Goal: Task Accomplishment & Management: Use online tool/utility

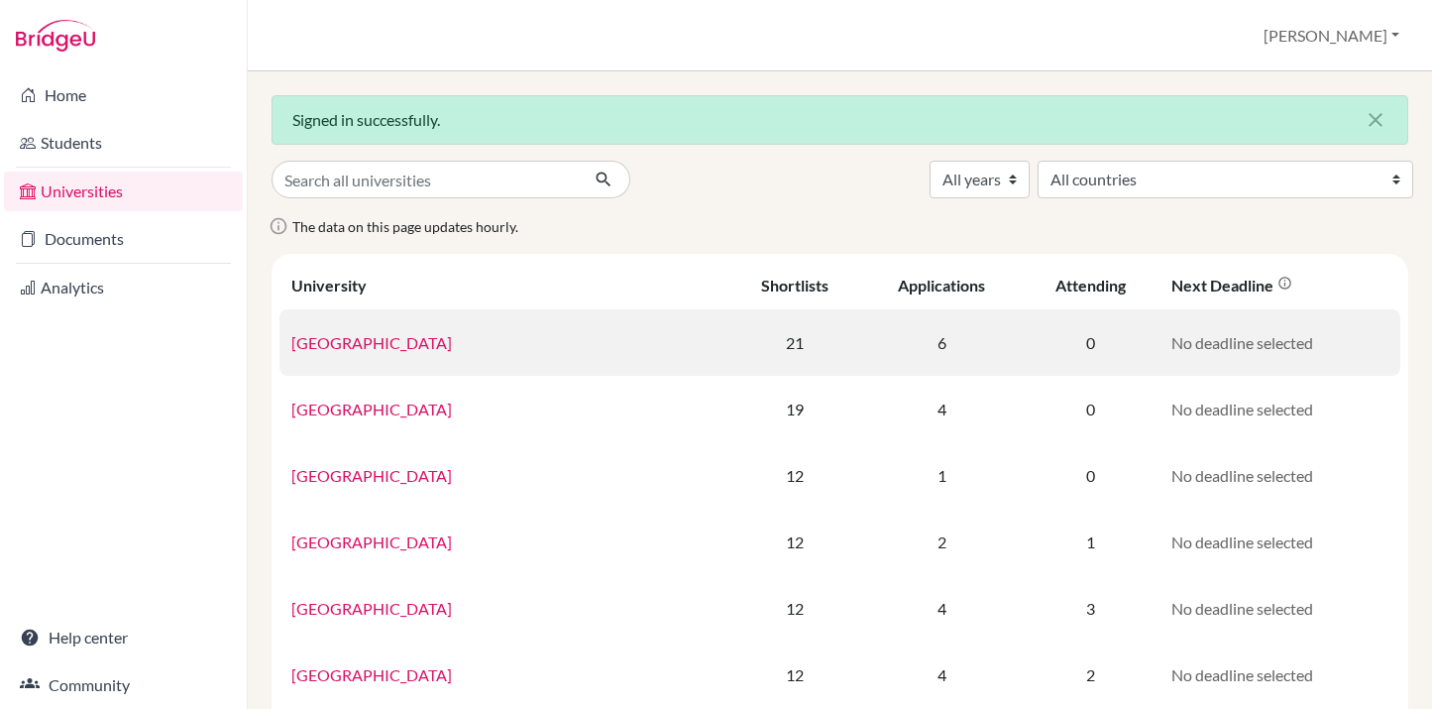
click at [387, 343] on link "[GEOGRAPHIC_DATA]" at bounding box center [371, 342] width 161 height 19
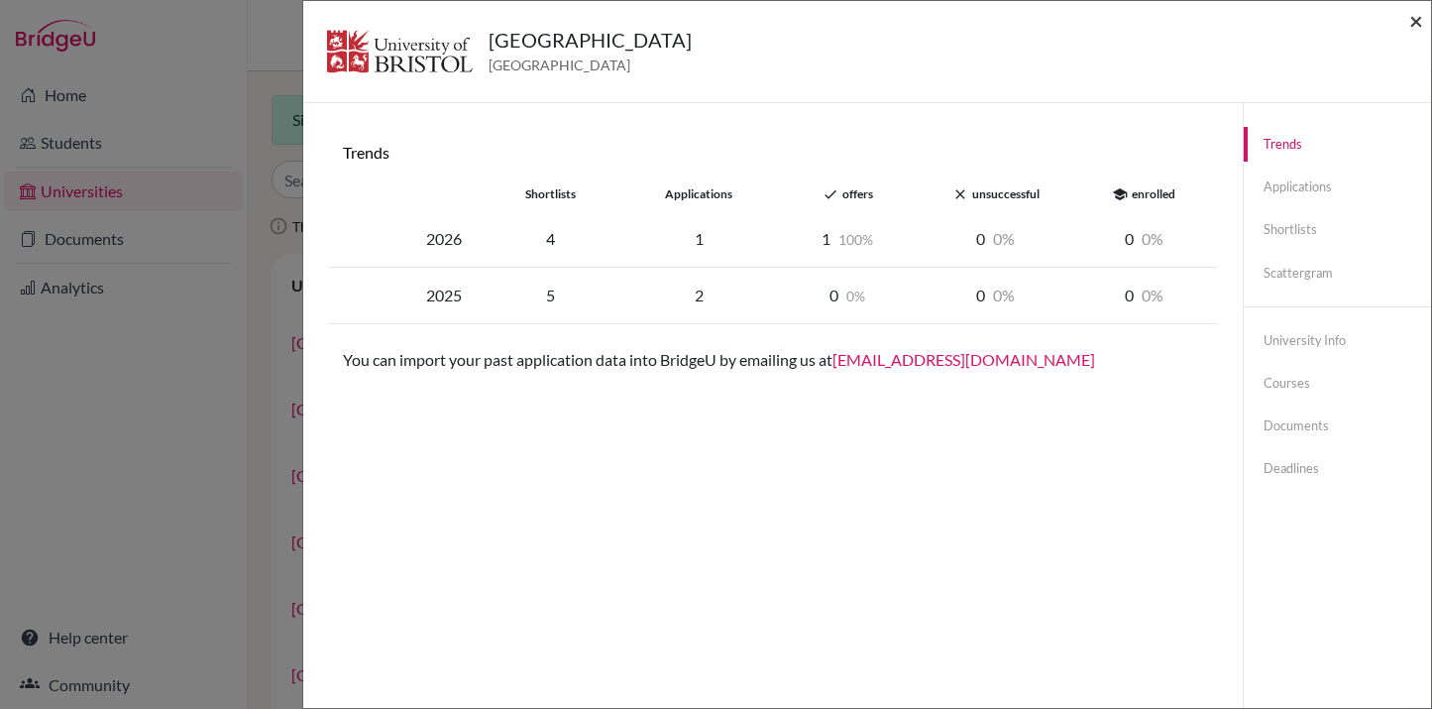
click at [1416, 18] on span "×" at bounding box center [1417, 20] width 14 height 29
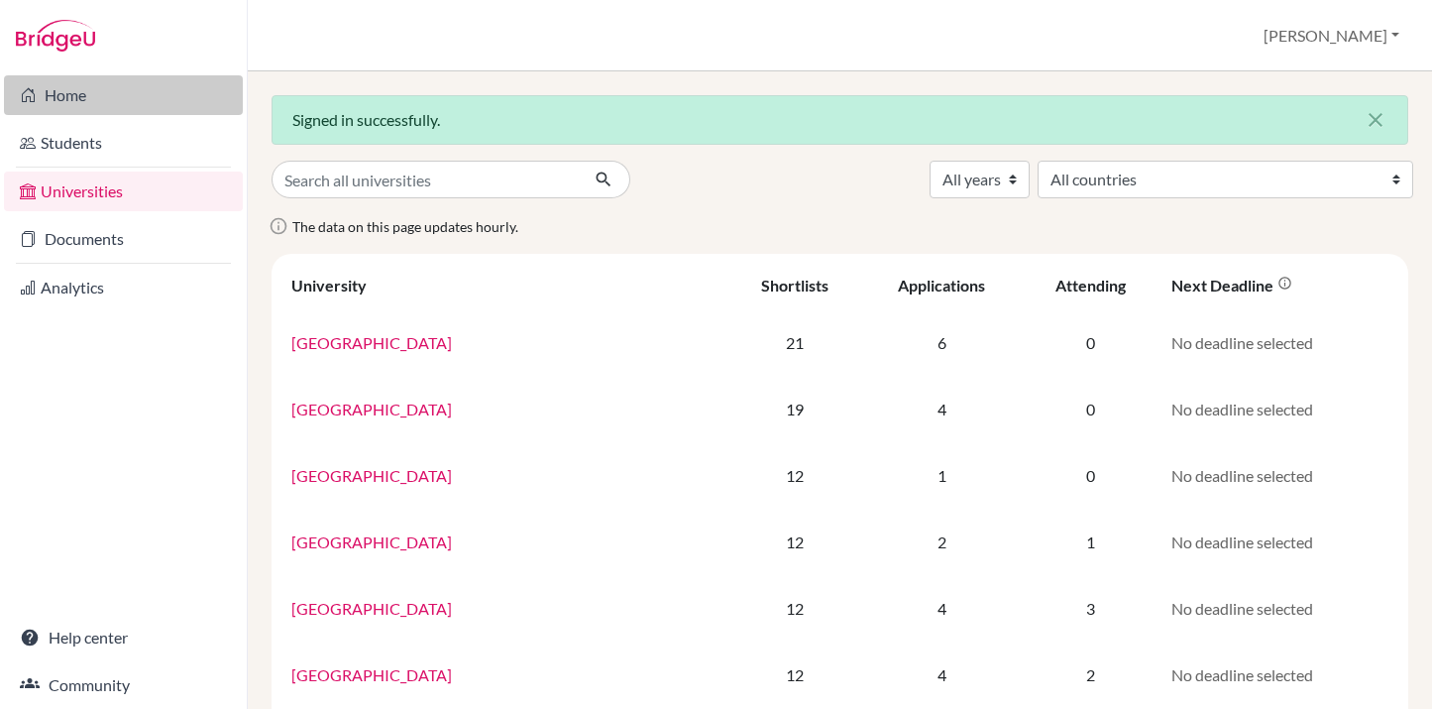
click at [175, 101] on link "Home" at bounding box center [123, 95] width 239 height 40
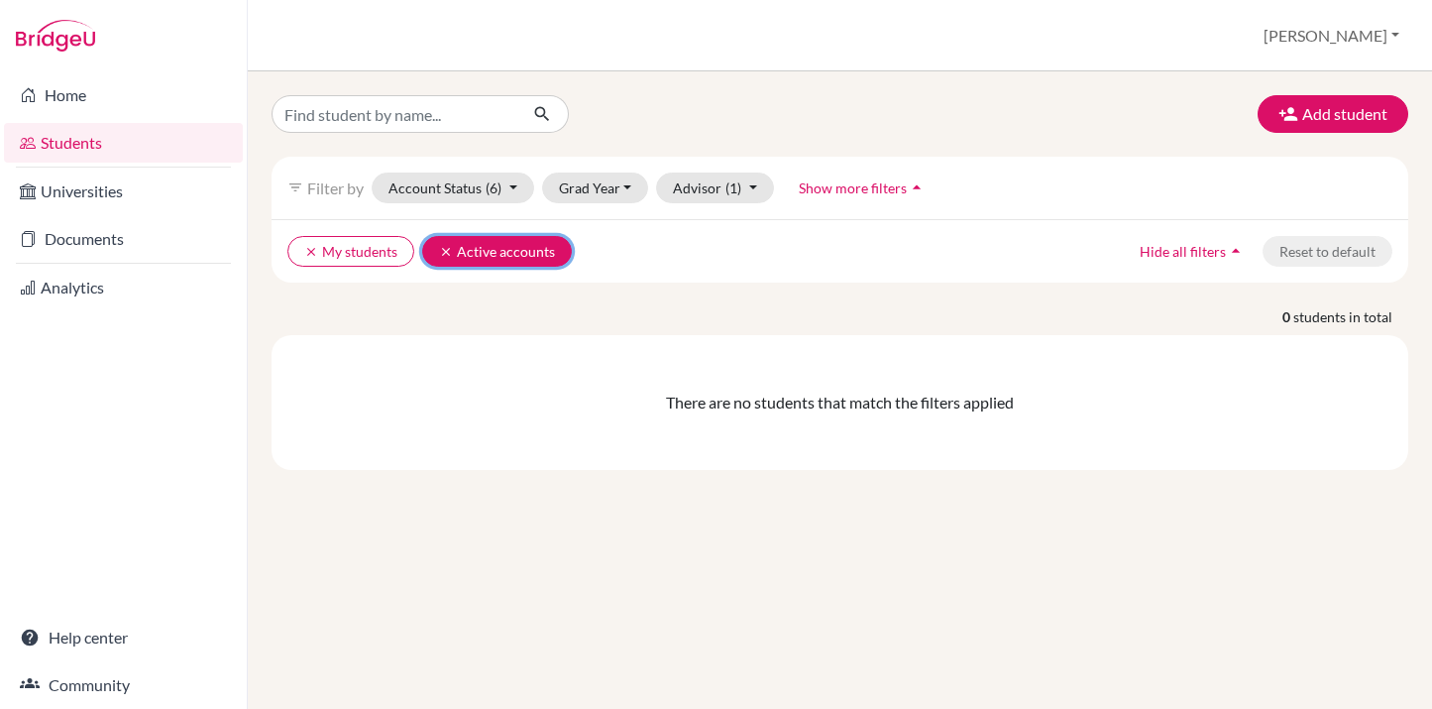
click at [441, 248] on icon "clear" at bounding box center [446, 252] width 14 height 14
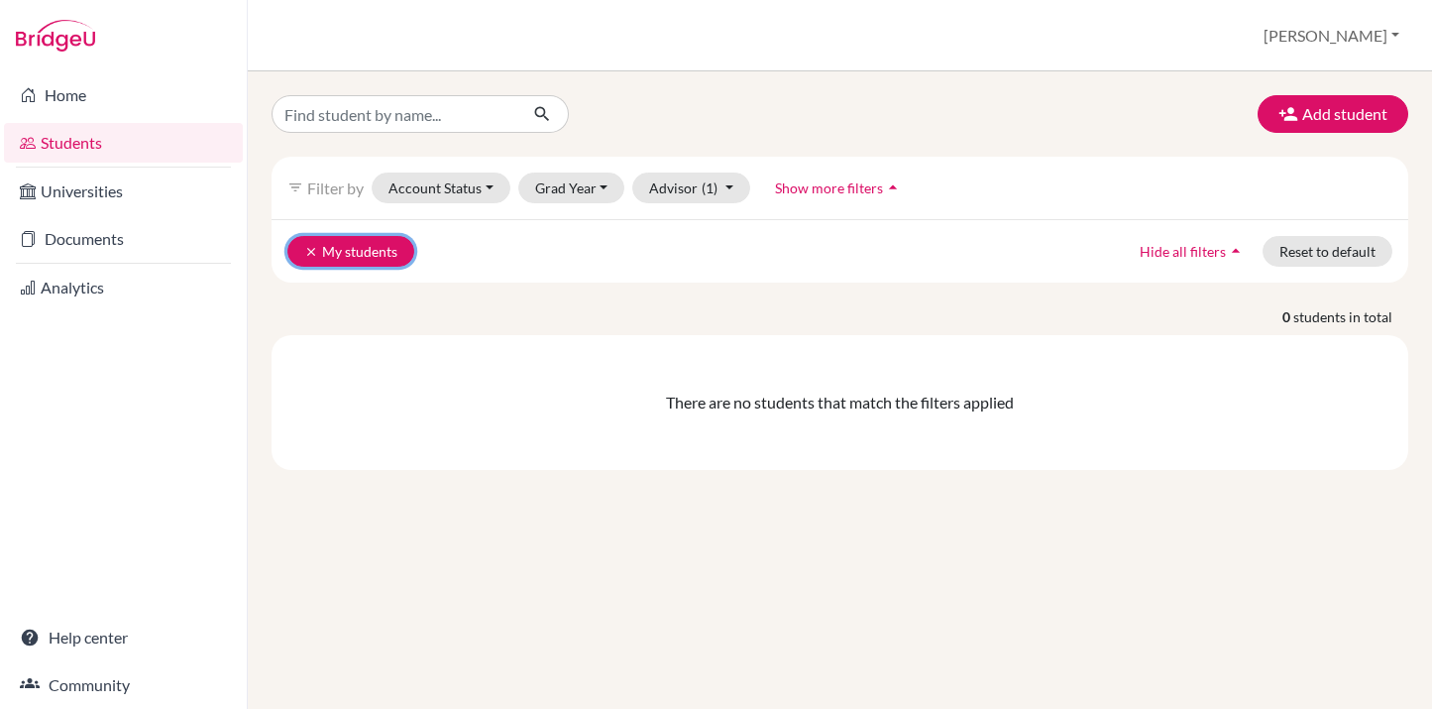
click at [306, 248] on icon "clear" at bounding box center [311, 252] width 14 height 14
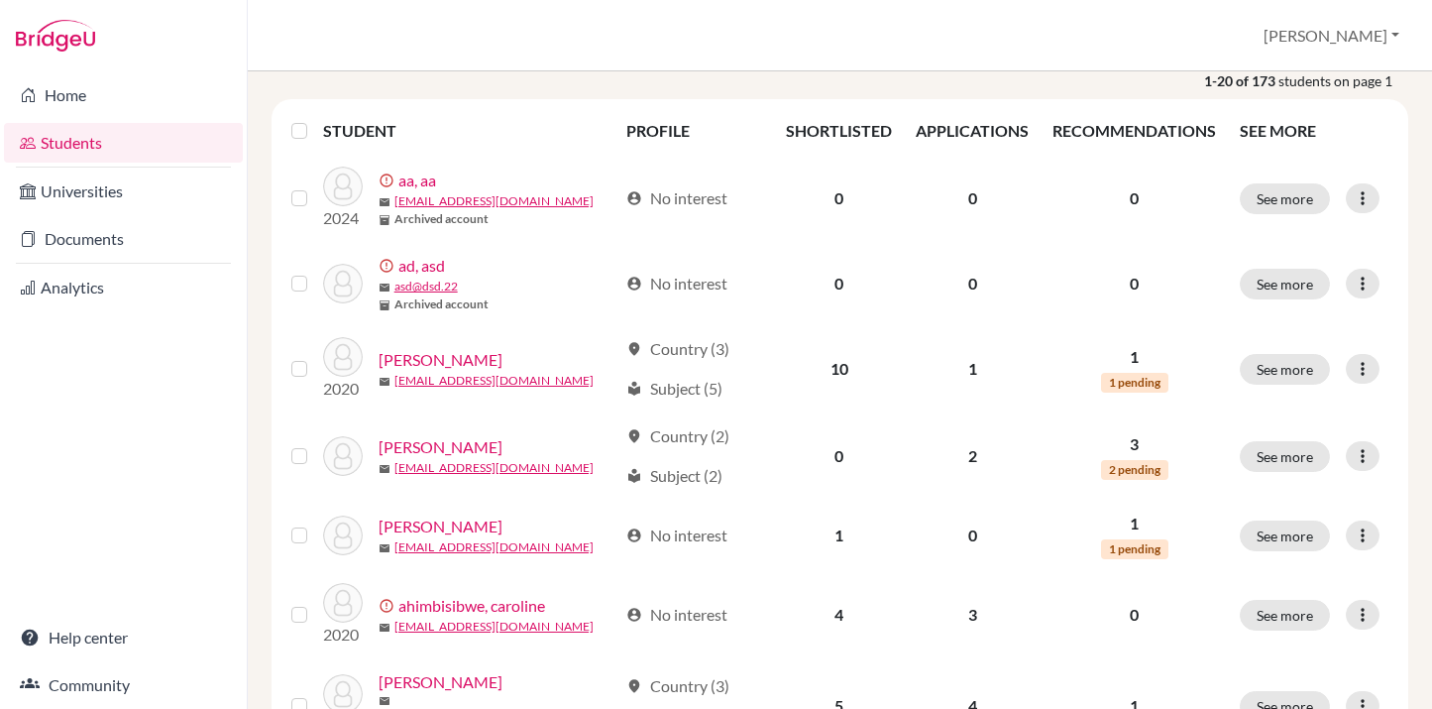
scroll to position [174, 0]
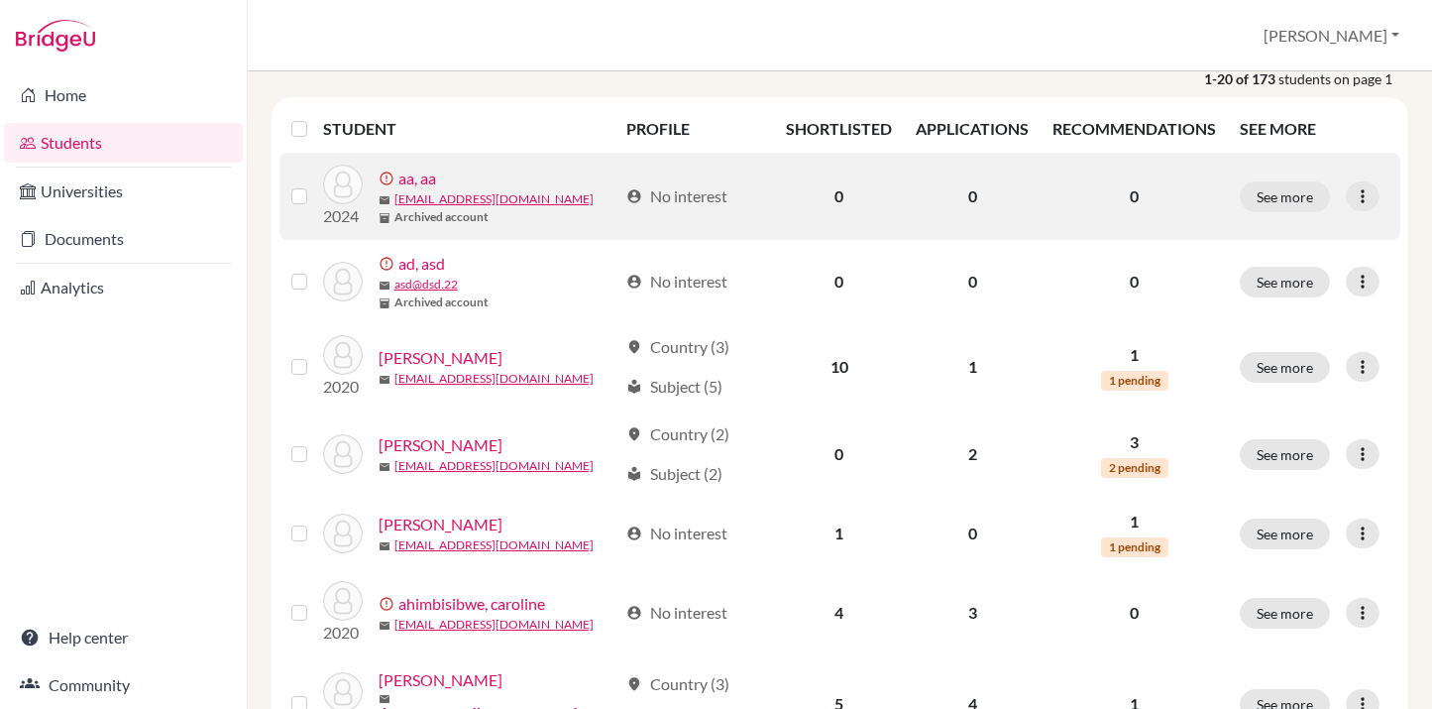
click at [540, 184] on div "error_outline aa, aa" at bounding box center [499, 179] width 240 height 24
click at [1364, 184] on div at bounding box center [1363, 196] width 34 height 30
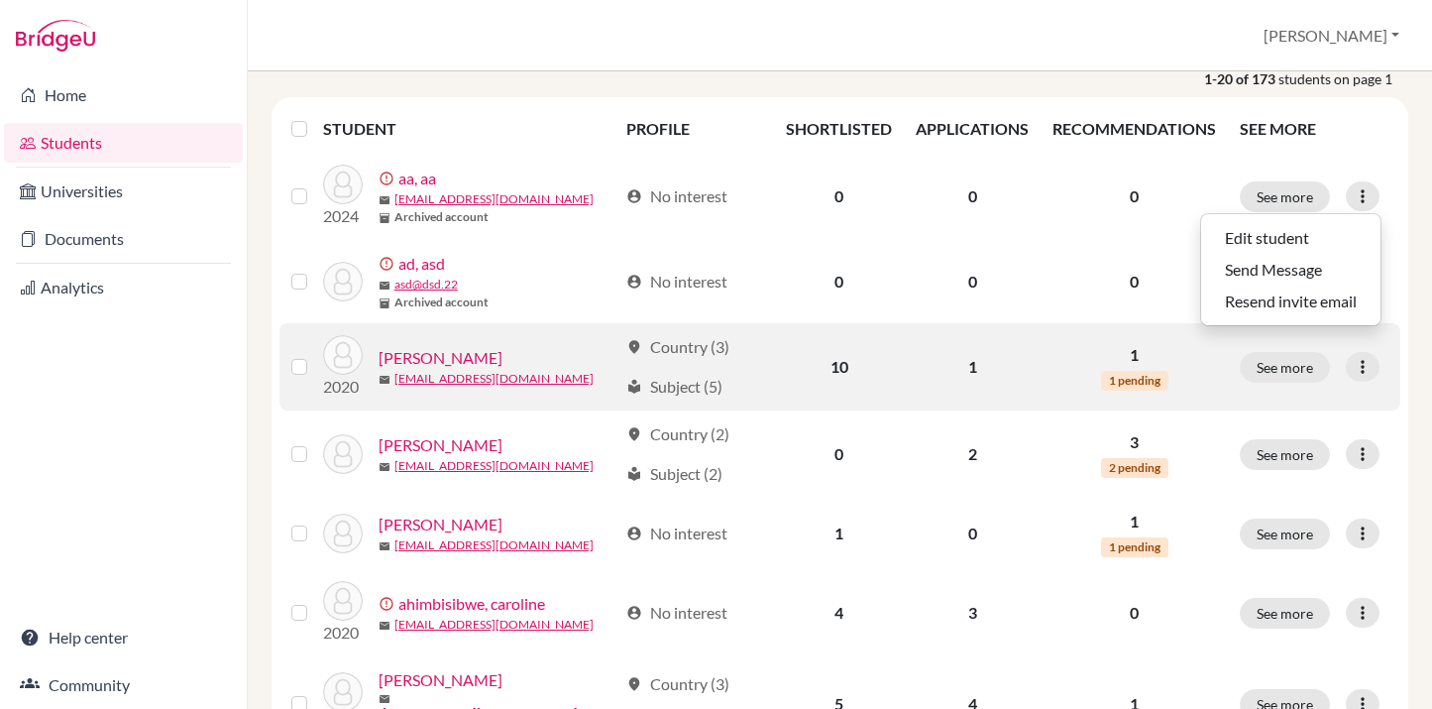
click at [1280, 384] on td "See more Edit student Send Message Reset Password" at bounding box center [1314, 366] width 172 height 87
click at [1309, 369] on button "See more" at bounding box center [1285, 367] width 90 height 31
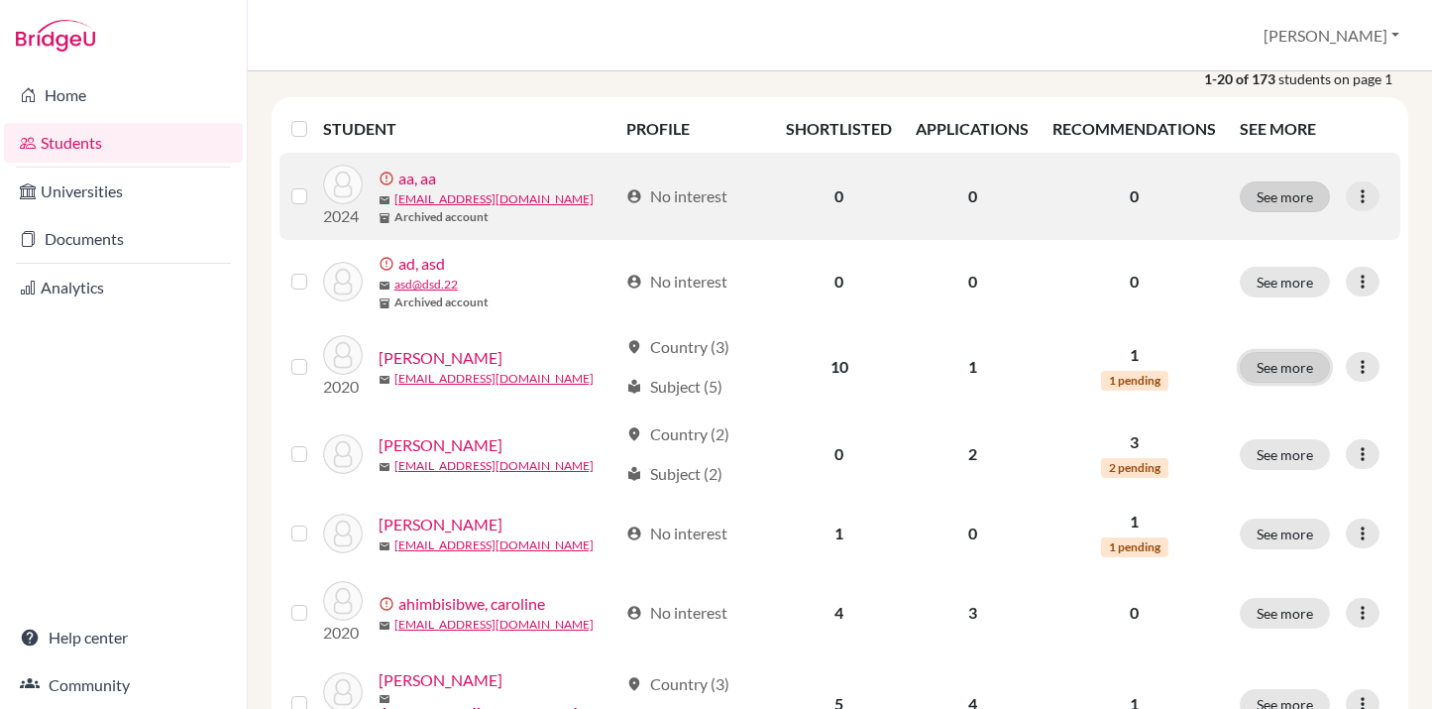
scroll to position [0, 0]
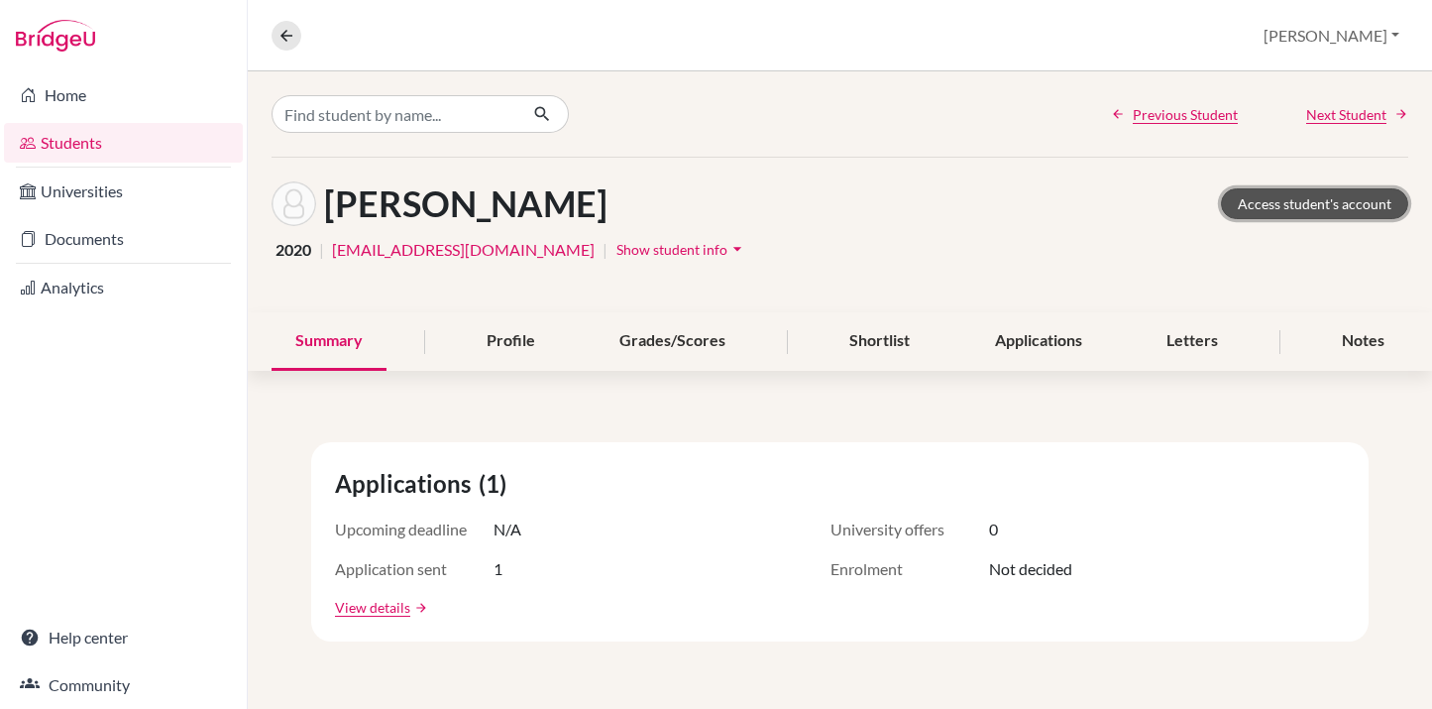
drag, startPoint x: 1322, startPoint y: 209, endPoint x: 1257, endPoint y: 217, distance: 65.9
click at [1322, 210] on link "Access student's account" at bounding box center [1314, 203] width 187 height 31
